Goal: Task Accomplishment & Management: Complete application form

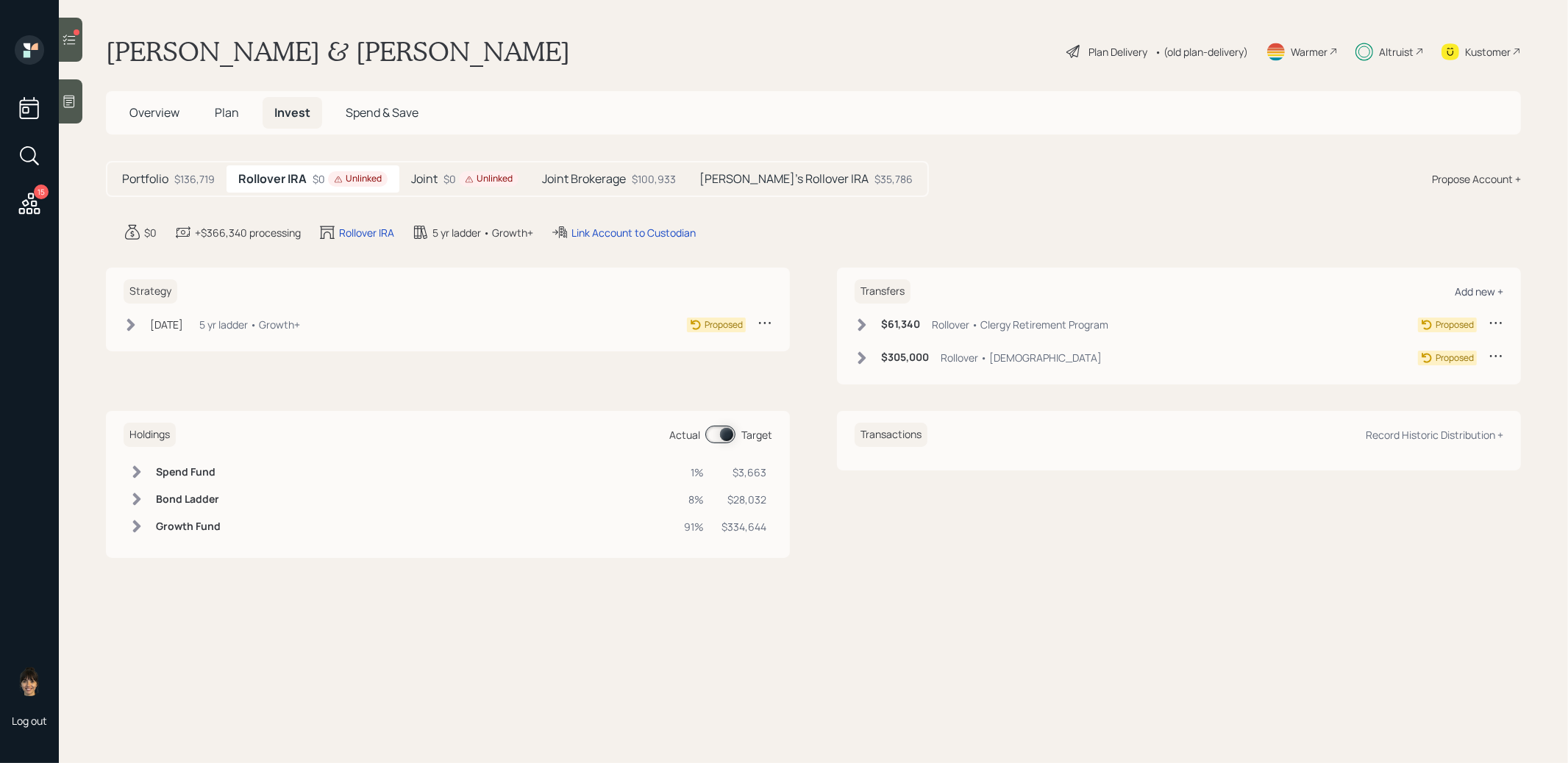
click at [1474, 293] on div "Add new +" at bounding box center [1479, 291] width 48 height 14
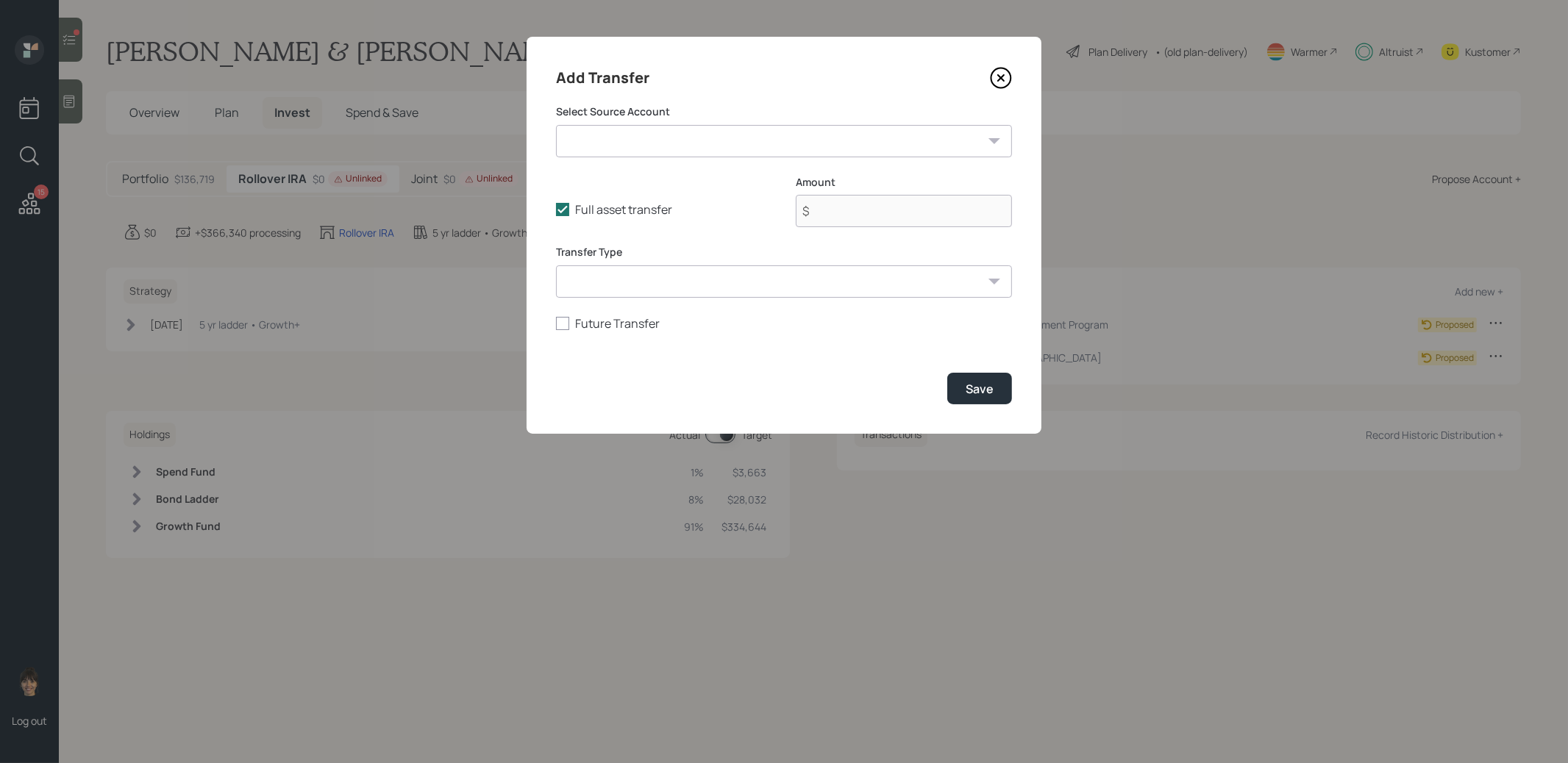
click at [686, 154] on select "Checking / Saving ($12,500 | Checking / Savings) Collectibles for Kids Gifting …" at bounding box center [784, 141] width 456 height 32
select select "30b19dc0-11cd-458a-8115-8aa3d1ad8e7c"
click at [556, 125] on select "Checking / Saving ($12,500 | Checking / Savings) Collectibles for Kids Gifting …" at bounding box center [784, 141] width 456 height 32
type input "$ 7,000"
click at [965, 284] on select "ACAT Transfer Non ACAT Transfer Capitalize Rollover Rollover Deposit" at bounding box center [784, 281] width 456 height 32
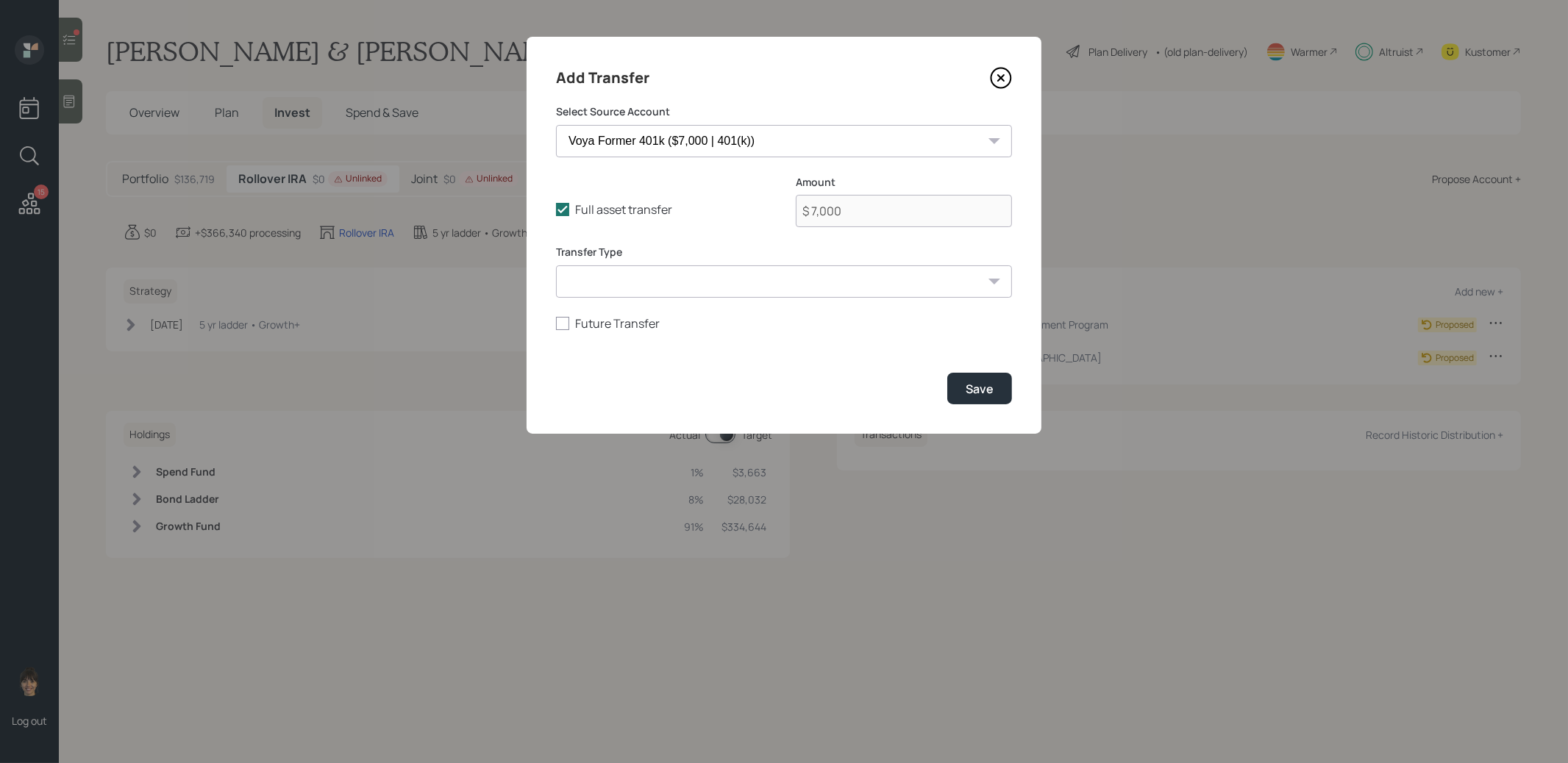
select select "rollover"
click at [556, 266] on select "ACAT Transfer Non ACAT Transfer Capitalize Rollover Rollover Deposit" at bounding box center [784, 281] width 456 height 32
click at [992, 385] on div "Save" at bounding box center [980, 389] width 28 height 16
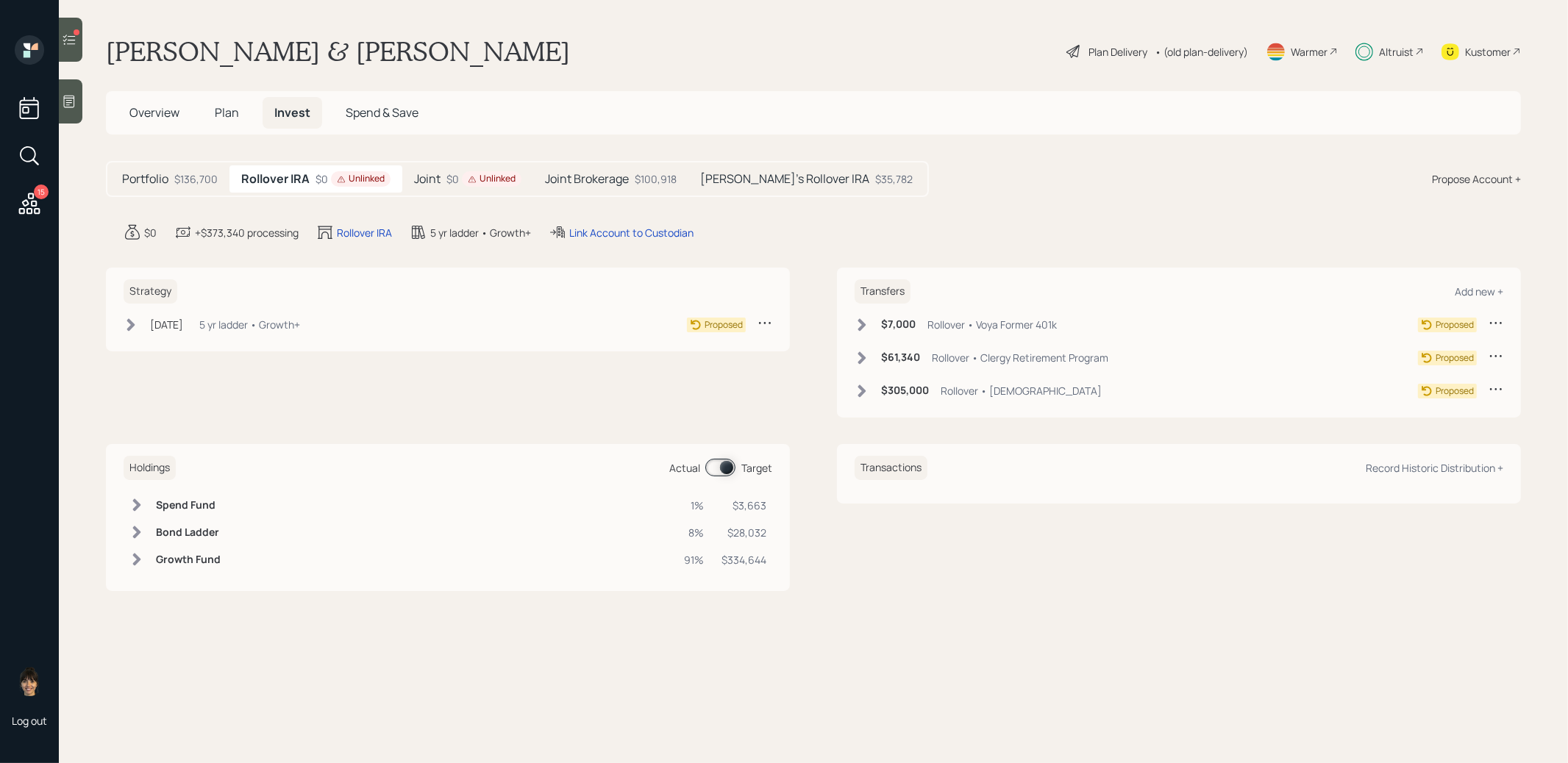
click at [860, 322] on icon at bounding box center [862, 325] width 15 height 15
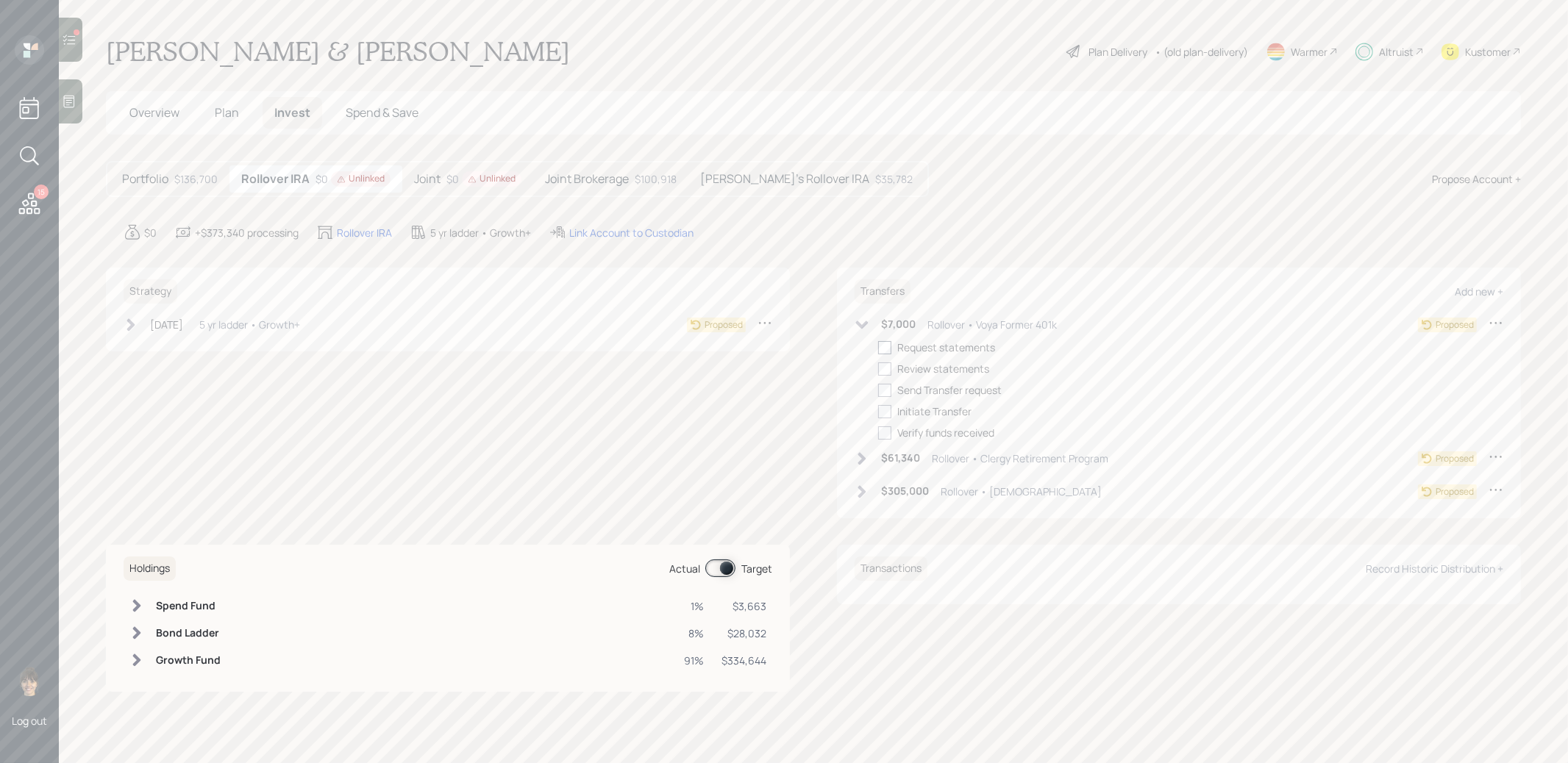
click at [885, 345] on div at bounding box center [885, 348] width 13 height 13
click at [878, 347] on input "checkbox" at bounding box center [877, 347] width 1 height 1
checkbox input "true"
click at [888, 371] on div at bounding box center [885, 369] width 13 height 13
click at [878, 369] on input "checkbox" at bounding box center [877, 368] width 1 height 1
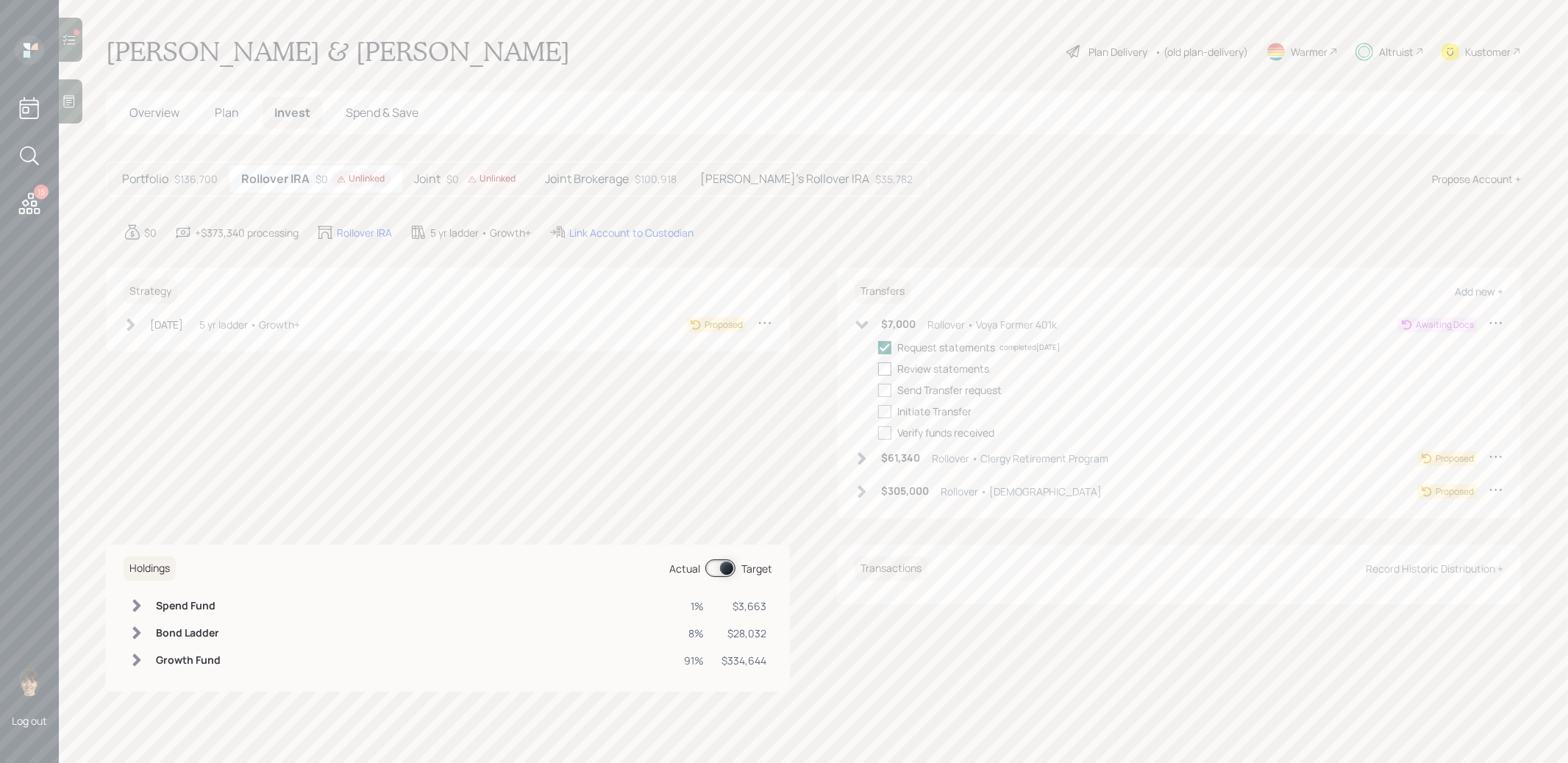
checkbox input "true"
click at [129, 325] on icon at bounding box center [131, 325] width 15 height 15
click at [152, 344] on div at bounding box center [154, 348] width 13 height 13
click at [147, 347] on input "checkbox" at bounding box center [147, 347] width 1 height 1
checkbox input "true"
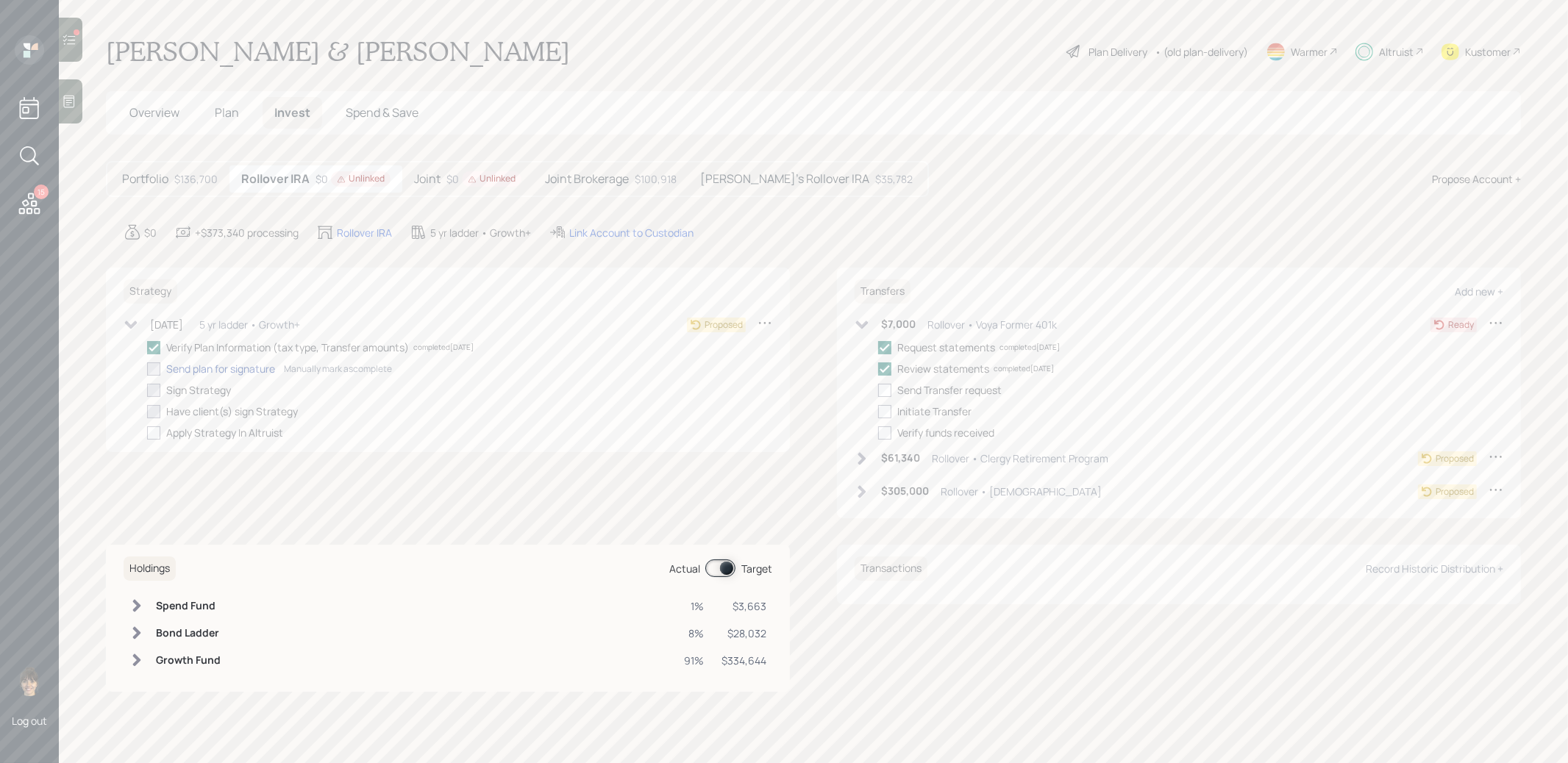
click at [179, 366] on div "Send plan for signature" at bounding box center [220, 368] width 109 height 16
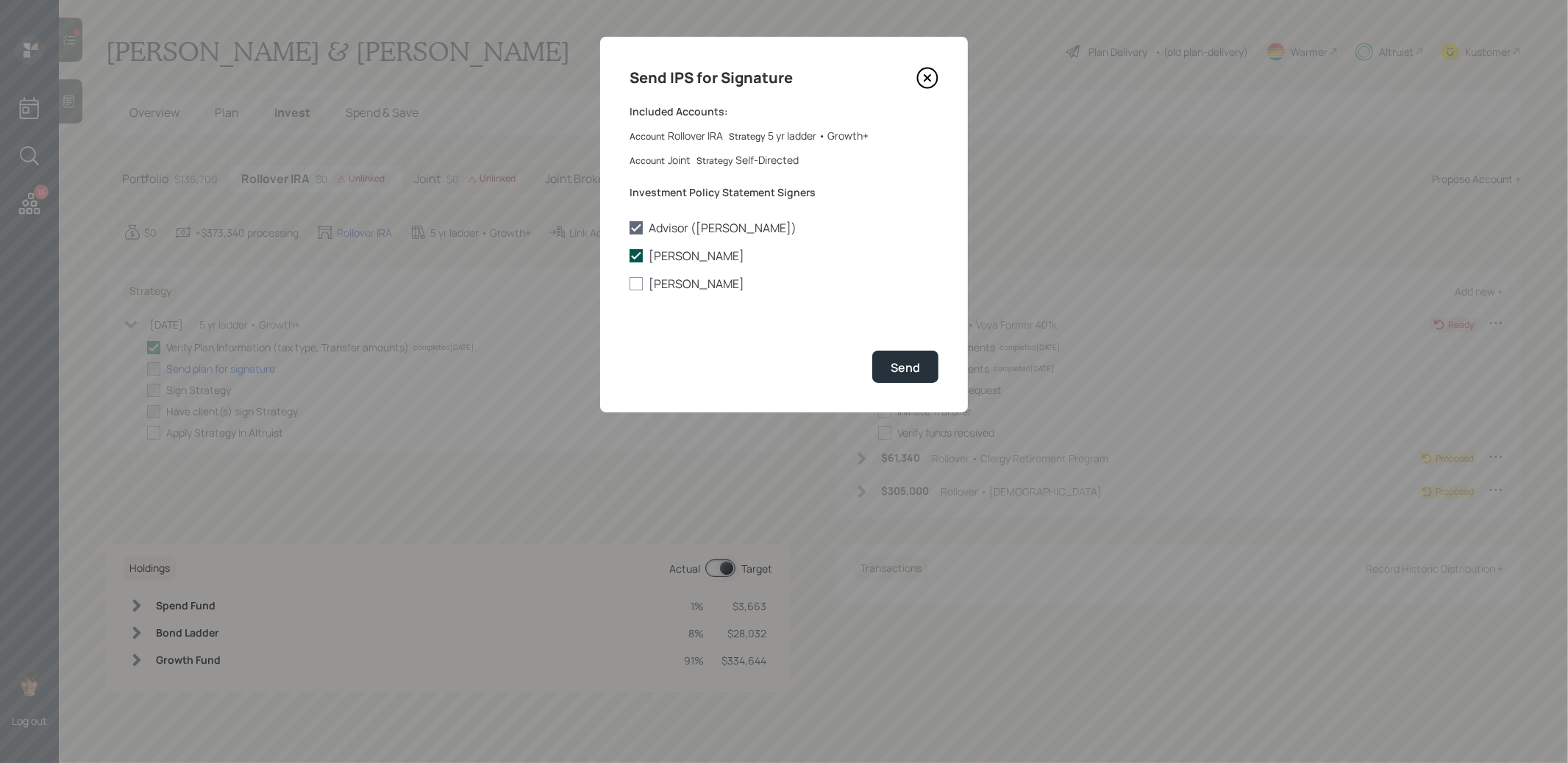
click at [634, 255] on icon at bounding box center [636, 256] width 13 height 13
click at [629, 256] on input "[PERSON_NAME]" at bounding box center [628, 256] width 1 height 1
checkbox input "false"
click at [634, 281] on div at bounding box center [636, 284] width 13 height 13
click at [629, 284] on input "[PERSON_NAME]" at bounding box center [628, 284] width 1 height 1
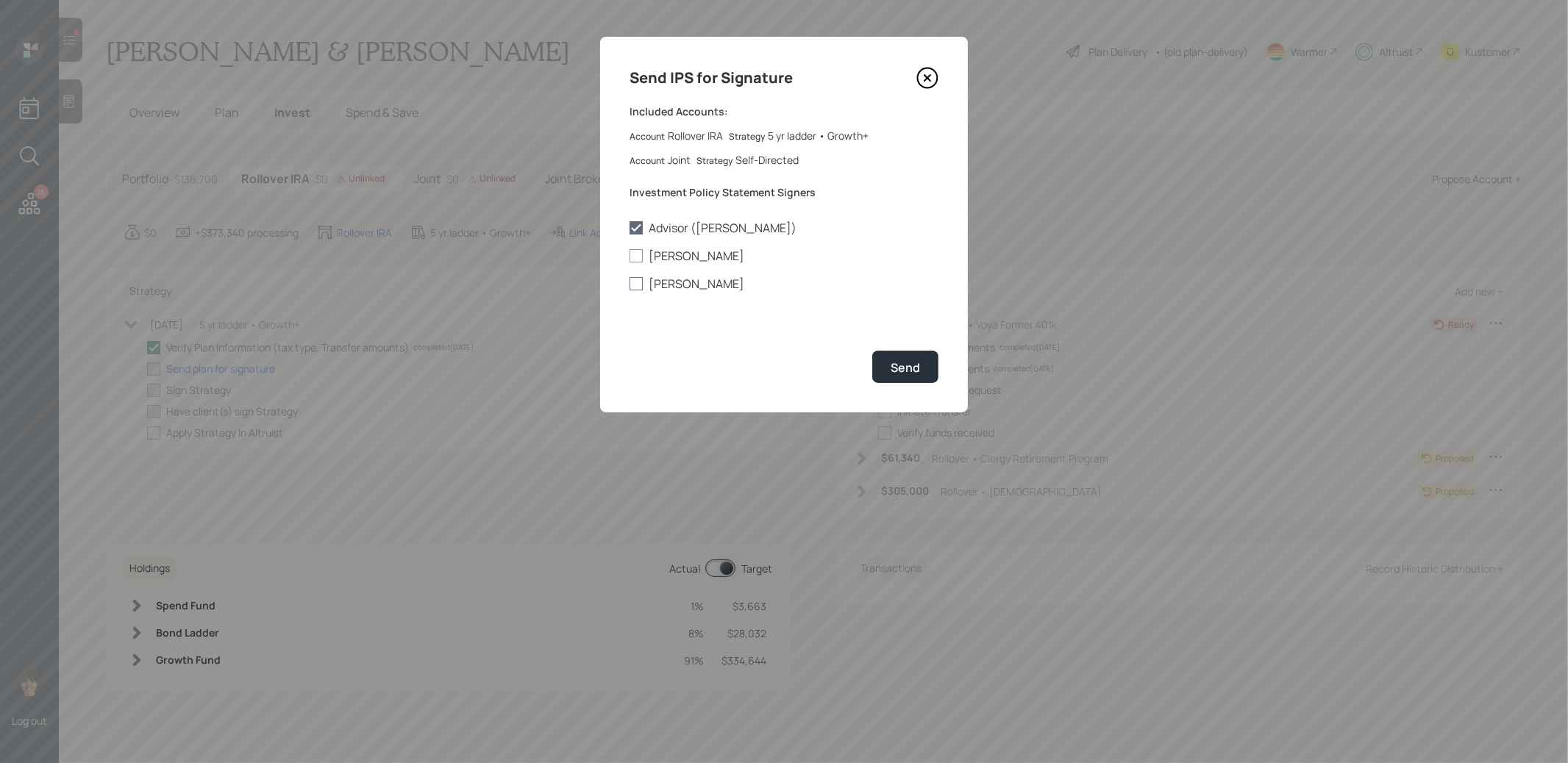
checkbox input "true"
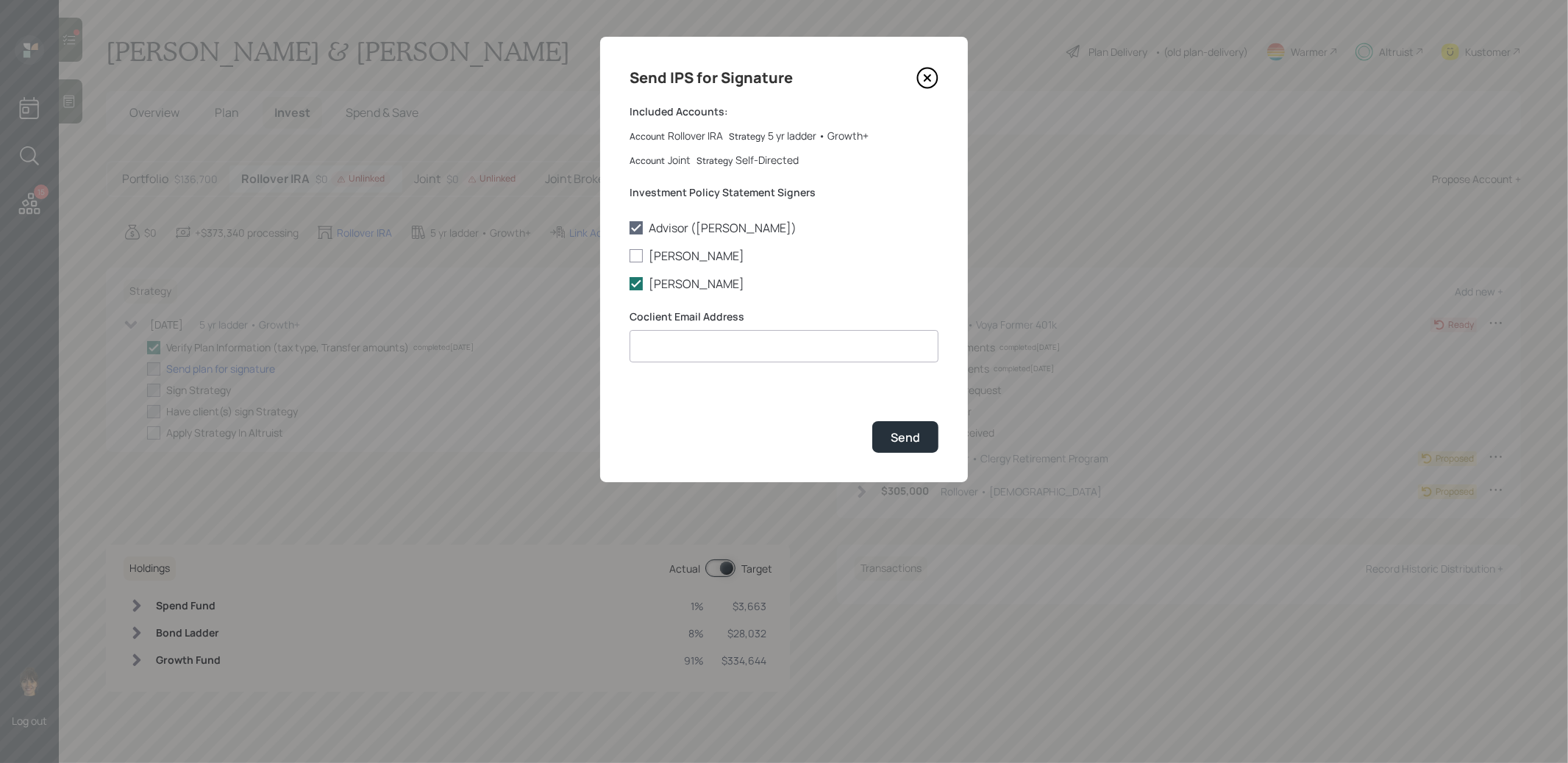
click at [642, 341] on input at bounding box center [783, 345] width 309 height 32
paste input "[EMAIL_ADDRESS][DOMAIN_NAME]"
type input "[EMAIL_ADDRESS][DOMAIN_NAME]"
click at [910, 431] on div "Send" at bounding box center [905, 438] width 30 height 16
checkbox input "true"
